Goal: Use online tool/utility

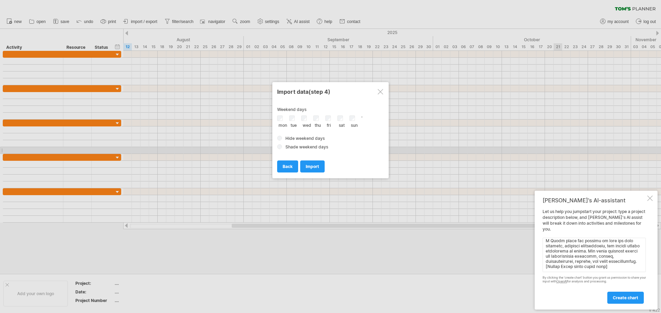
scroll to position [67, 0]
type textarea "lor ip dolor sitametco adipis 9.6 Elitseddoei Temporin Utl etdoloremag al eni A…"
click at [628, 299] on span "create chart" at bounding box center [624, 298] width 25 height 5
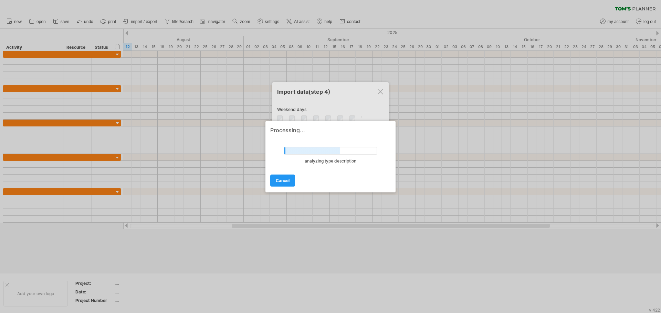
drag, startPoint x: 318, startPoint y: 129, endPoint x: 361, endPoint y: 157, distance: 51.0
click at [361, 157] on div "Processing... undefined analyzing type description cancel" at bounding box center [330, 156] width 120 height 59
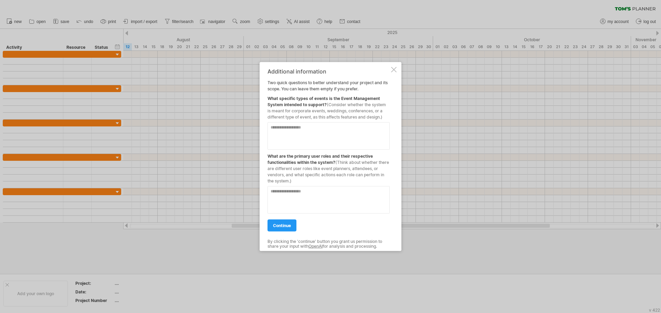
click at [330, 127] on textarea at bounding box center [328, 136] width 122 height 28
click at [394, 70] on div at bounding box center [394, 70] width 6 height 6
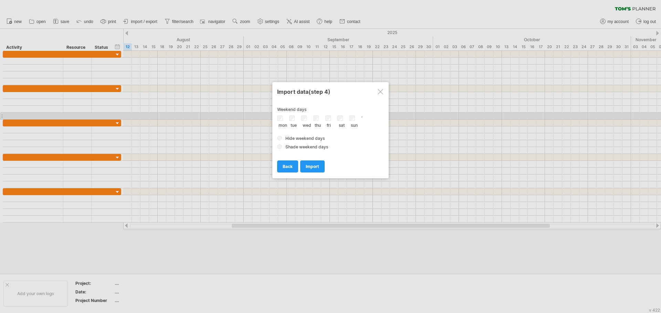
click at [298, 115] on div "Weekend days ' mon tue wed thu" at bounding box center [330, 128] width 107 height 43
click at [288, 117] on div "mon" at bounding box center [283, 122] width 12 height 12
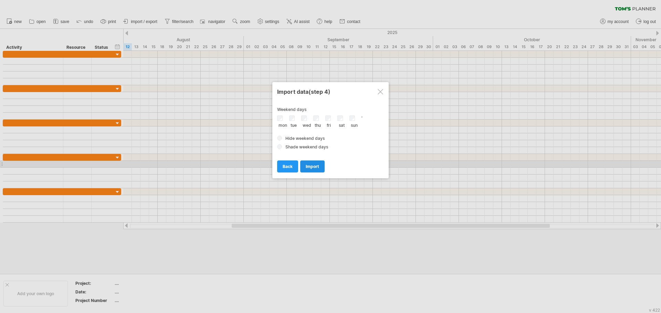
click at [317, 167] on span "import" at bounding box center [312, 166] width 13 height 5
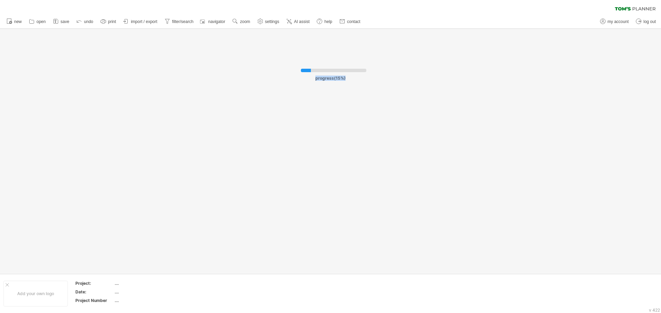
drag, startPoint x: 316, startPoint y: 80, endPoint x: 372, endPoint y: 84, distance: 56.2
click at [372, 84] on div "progress(15%)" at bounding box center [330, 79] width 114 height 21
click at [361, 81] on div "progress(15%)" at bounding box center [330, 79] width 114 height 21
drag, startPoint x: 368, startPoint y: 71, endPoint x: 287, endPoint y: 67, distance: 81.3
click at [287, 67] on body "progress(15%) Trying to reach [DOMAIN_NAME] Connected again... clear filter" at bounding box center [330, 157] width 661 height 315
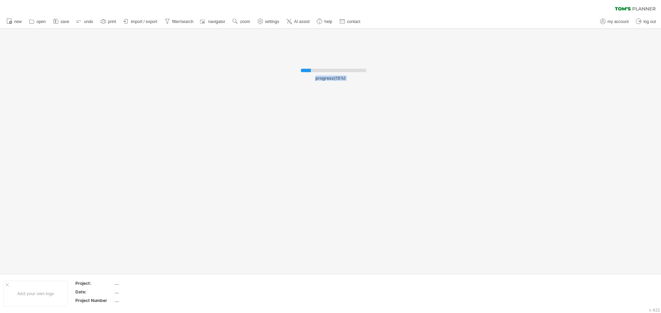
click at [350, 98] on div at bounding box center [330, 151] width 661 height 245
click at [350, 80] on div "progress(15%)" at bounding box center [330, 76] width 114 height 9
drag, startPoint x: 345, startPoint y: 78, endPoint x: 349, endPoint y: 77, distance: 4.0
click at [349, 77] on div "progress(15%)" at bounding box center [330, 76] width 114 height 9
drag, startPoint x: 345, startPoint y: 77, endPoint x: 348, endPoint y: 82, distance: 5.0
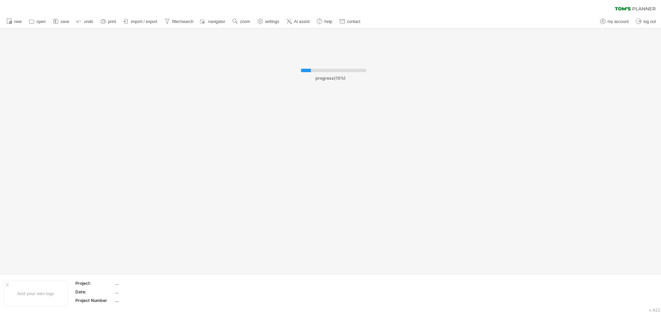
click at [348, 82] on div "progress(15%)" at bounding box center [330, 79] width 114 height 21
